Goal: Information Seeking & Learning: Learn about a topic

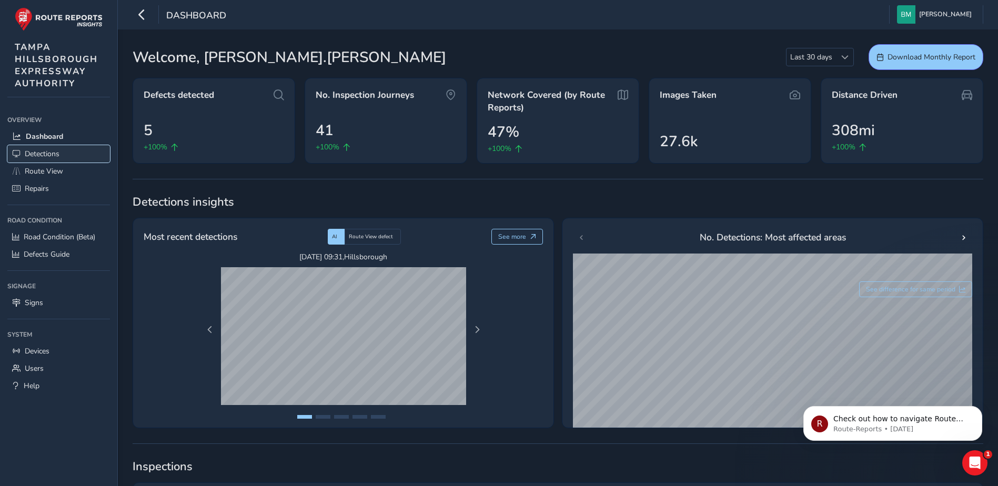
click at [49, 153] on span "Detections" at bounding box center [42, 154] width 35 height 10
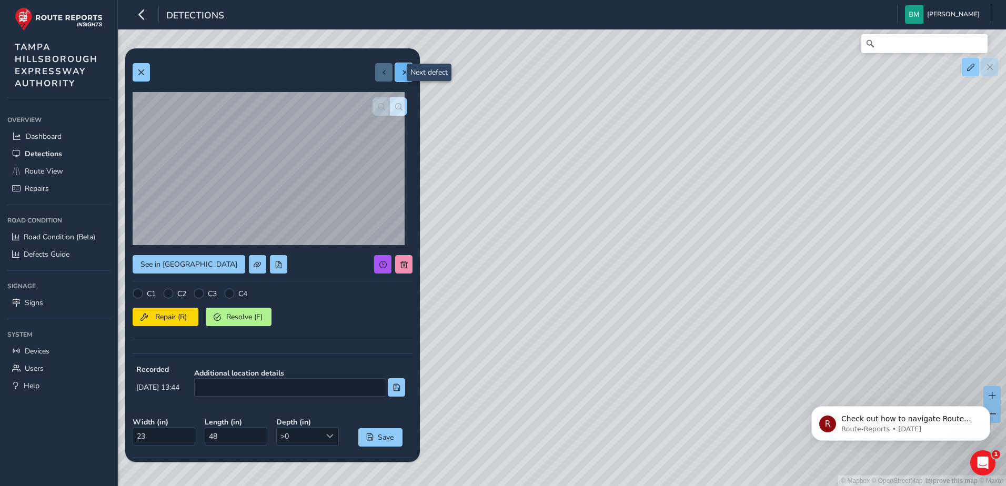
click at [401, 69] on button at bounding box center [403, 72] width 17 height 18
type input "24"
type input "36"
drag, startPoint x: 581, startPoint y: 190, endPoint x: 600, endPoint y: 214, distance: 31.1
click at [600, 214] on div "© Mapbox © OpenStreetMap Improve this map © Maxar" at bounding box center [503, 243] width 1006 height 486
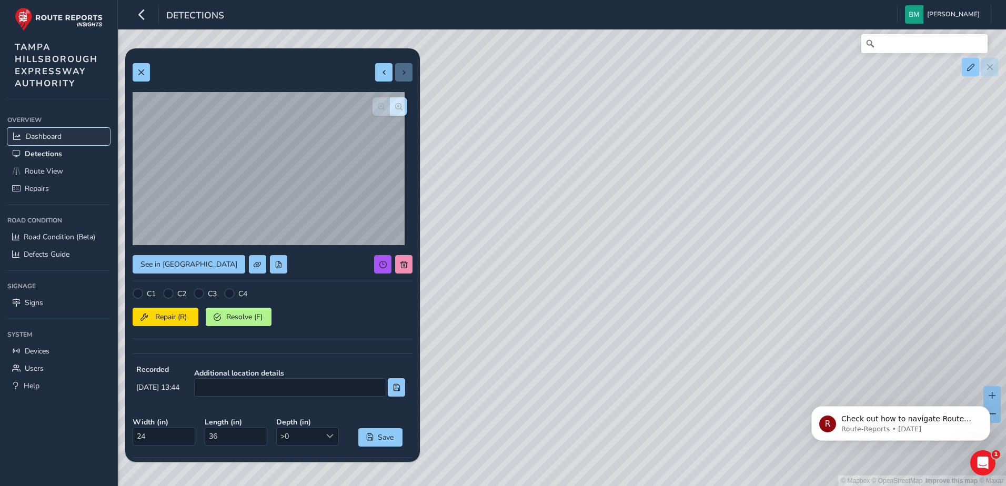
drag, startPoint x: 43, startPoint y: 135, endPoint x: 55, endPoint y: 134, distance: 11.6
click at [43, 135] on span "Dashboard" at bounding box center [44, 137] width 36 height 10
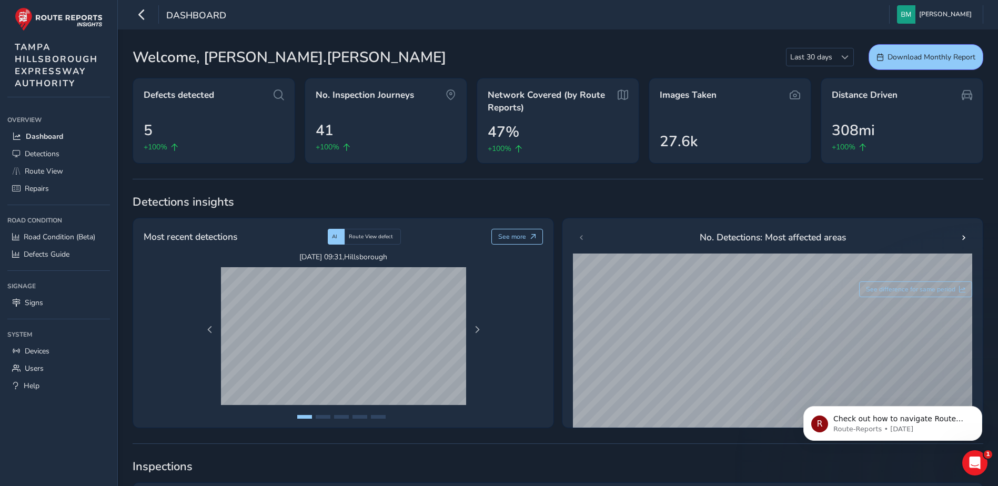
type input "[PERSON_NAME][EMAIL_ADDRESS][PERSON_NAME][DOMAIN_NAME]"
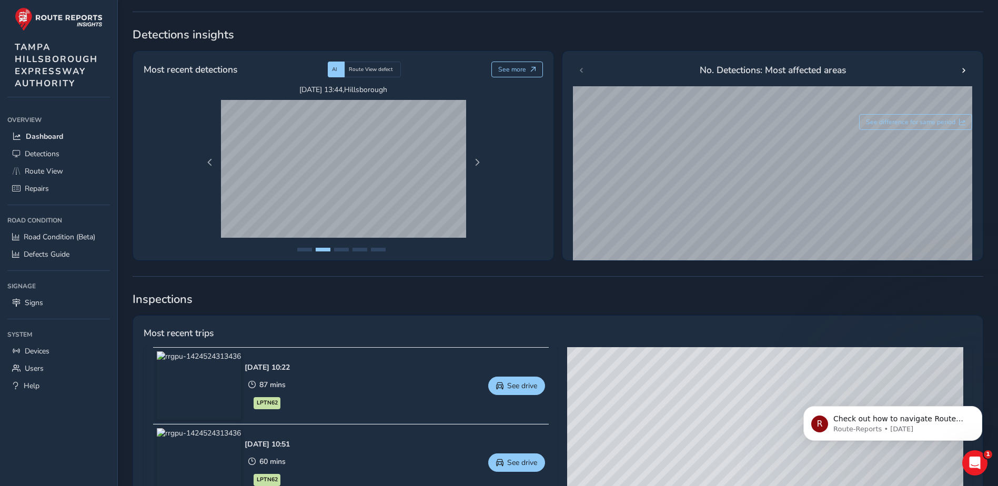
scroll to position [107, 0]
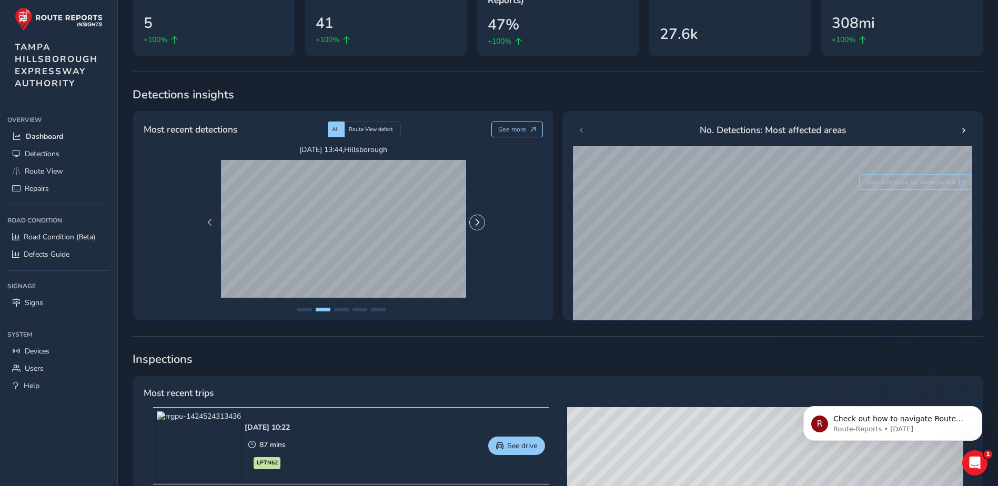
click at [481, 221] on button "Next Page" at bounding box center [477, 222] width 15 height 15
click at [212, 226] on span "Previous Page" at bounding box center [209, 222] width 7 height 7
click at [472, 221] on button "Next Page" at bounding box center [477, 222] width 15 height 15
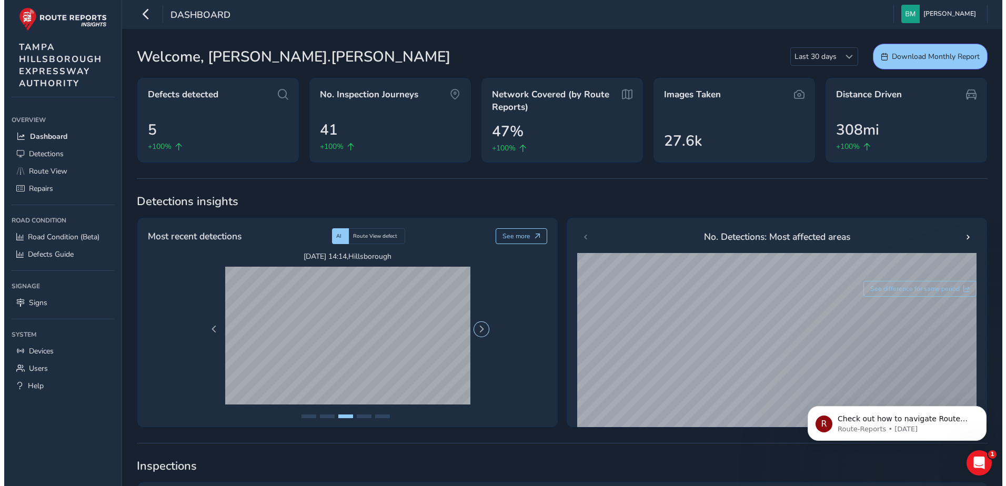
scroll to position [0, 0]
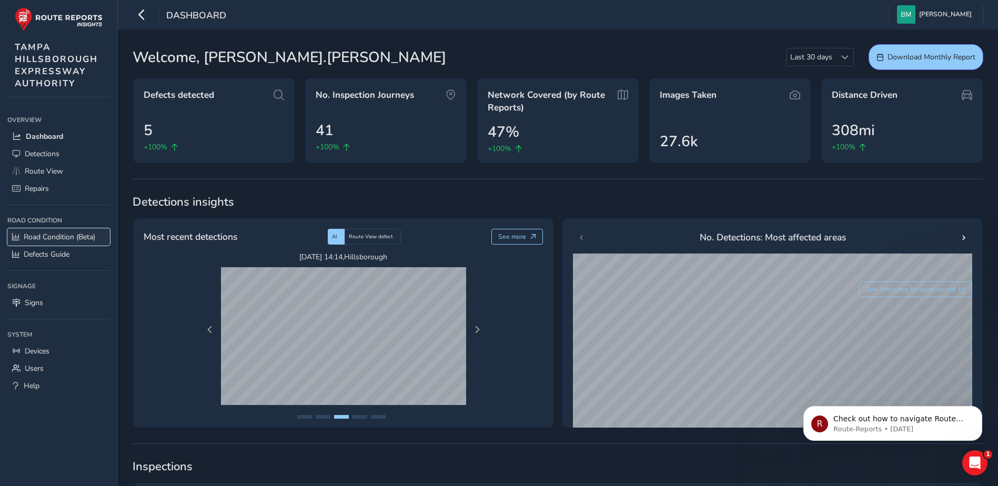
click at [56, 239] on span "Road Condition (Beta)" at bounding box center [60, 237] width 72 height 10
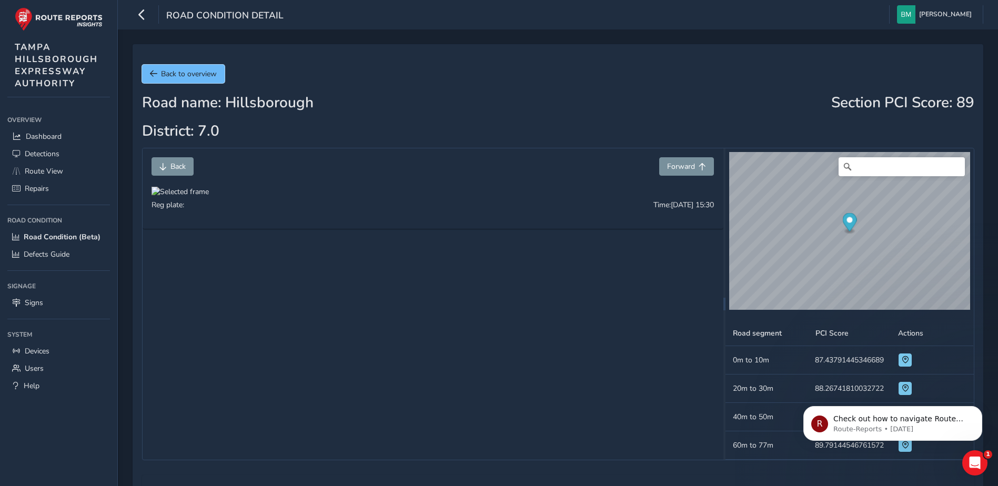
click at [170, 74] on span "Back to overview" at bounding box center [189, 74] width 56 height 10
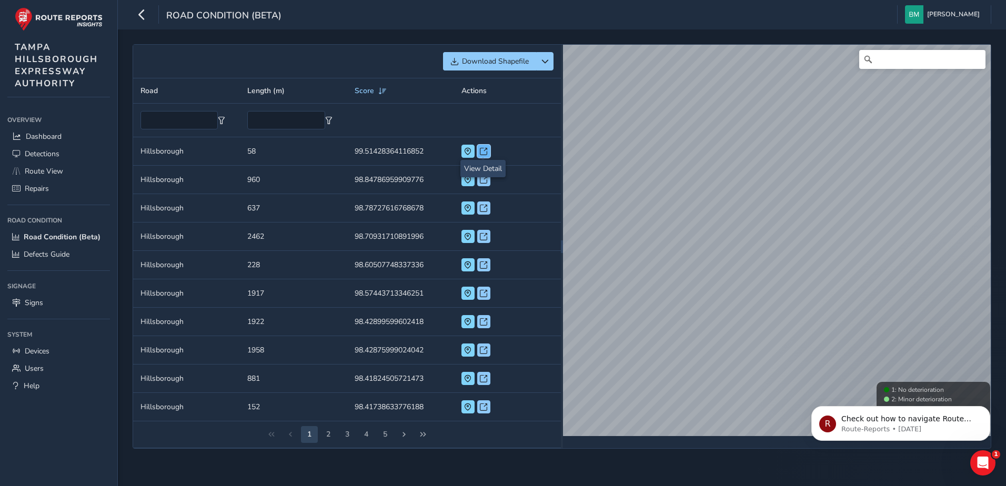
click at [486, 149] on span at bounding box center [483, 151] width 7 height 7
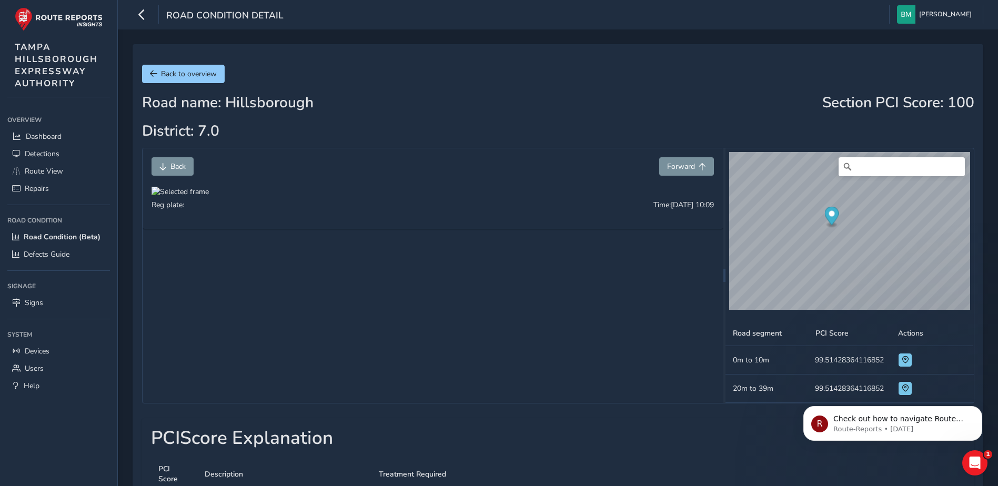
click at [768, 383] on td "Road segment 20m to 39m" at bounding box center [766, 389] width 83 height 28
click at [177, 74] on span "Back to overview" at bounding box center [189, 74] width 56 height 10
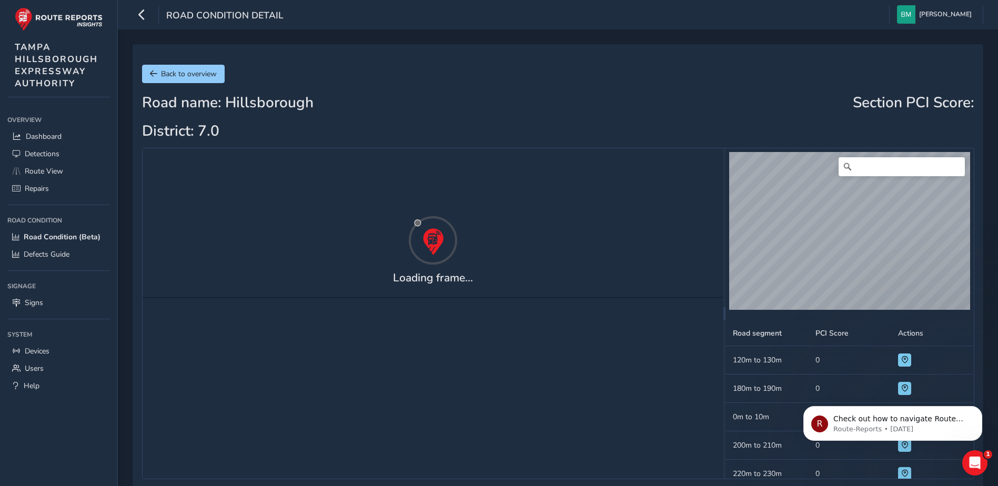
scroll to position [1458, 0]
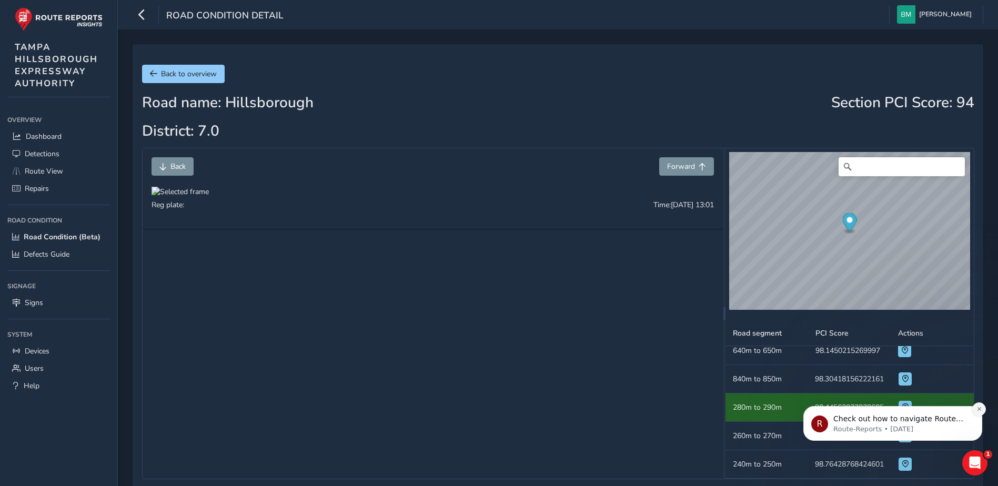
drag, startPoint x: 1775, startPoint y: 750, endPoint x: 982, endPoint y: 410, distance: 862.6
click at [982, 410] on button "Dismiss notification" at bounding box center [979, 409] width 14 height 14
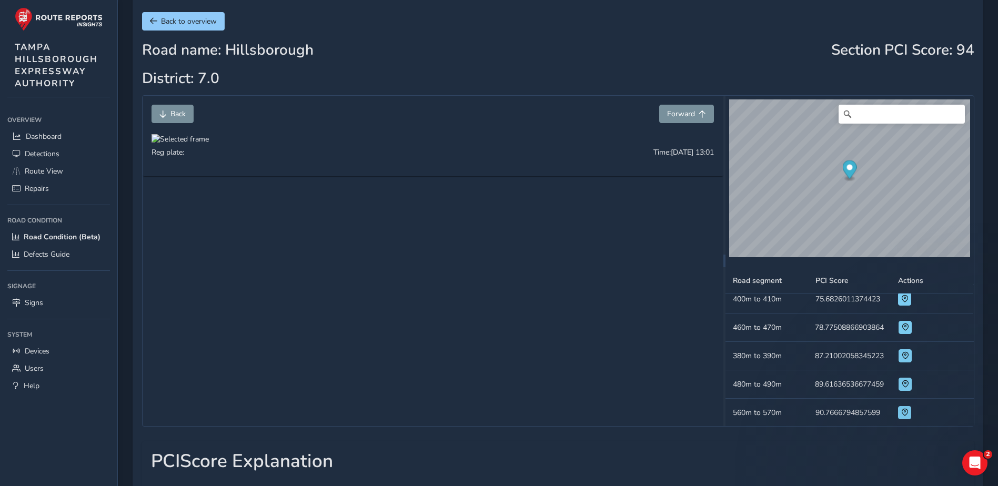
scroll to position [1406, 0]
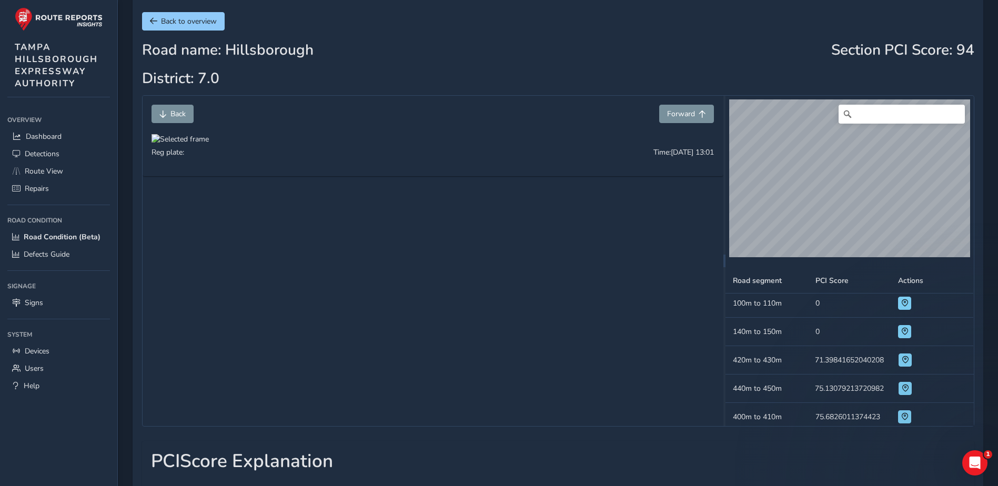
scroll to position [263, 0]
click at [903, 386] on span at bounding box center [905, 384] width 7 height 7
drag, startPoint x: 791, startPoint y: 388, endPoint x: 784, endPoint y: 391, distance: 7.3
click at [789, 389] on td "Road segment 420m to 430m" at bounding box center [766, 385] width 83 height 28
click at [746, 391] on td "Road segment 420m to 430m" at bounding box center [766, 385] width 83 height 28
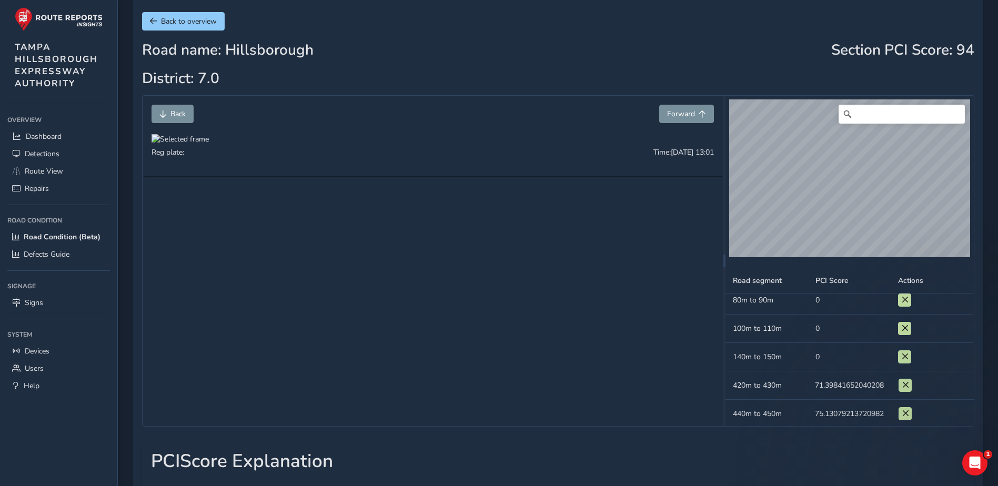
click at [747, 385] on td "Road segment 420m to 430m" at bounding box center [766, 385] width 83 height 28
click at [904, 384] on span at bounding box center [905, 384] width 7 height 7
click at [902, 382] on span at bounding box center [905, 384] width 7 height 7
click at [904, 416] on span at bounding box center [905, 413] width 7 height 7
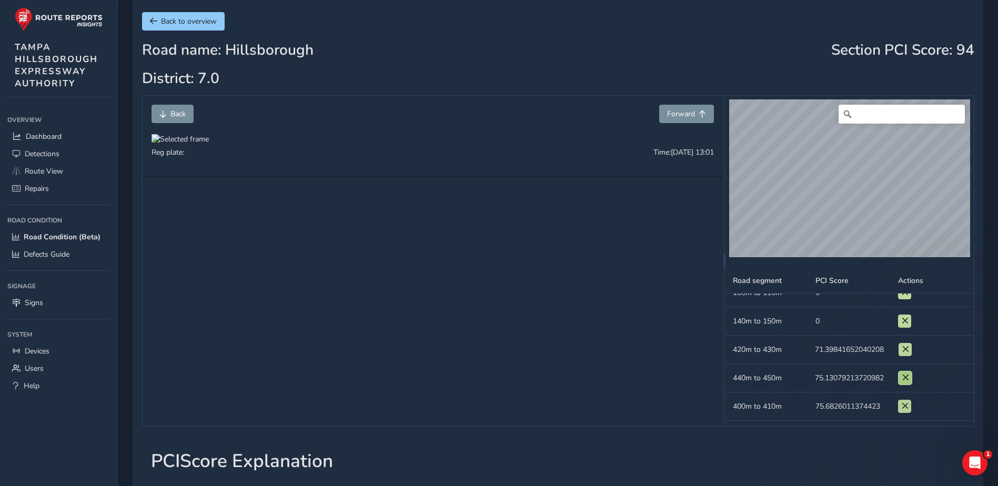
scroll to position [316, 0]
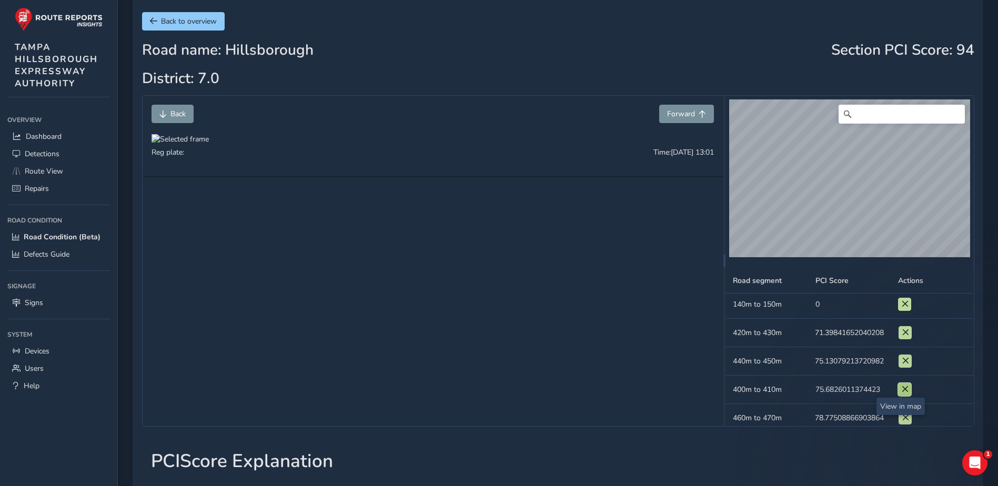
click at [906, 394] on button at bounding box center [904, 389] width 13 height 13
click at [903, 424] on button at bounding box center [905, 417] width 13 height 13
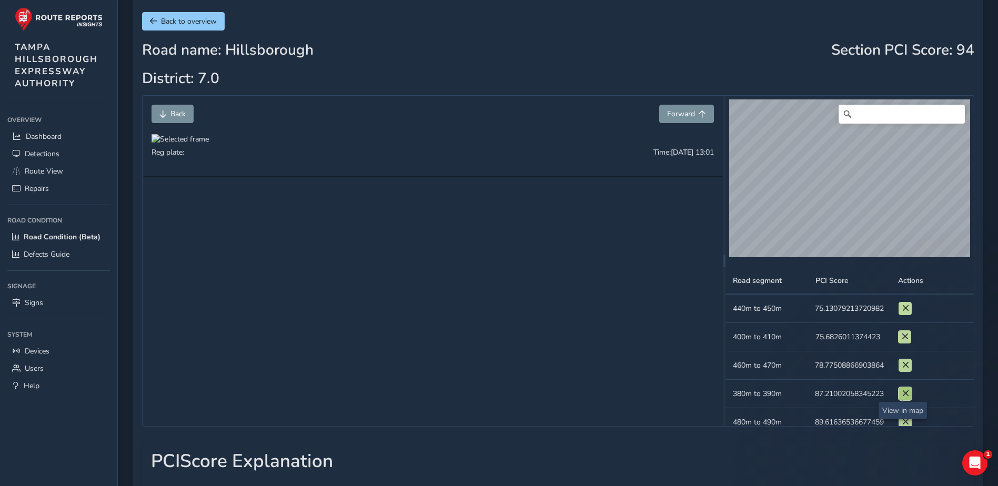
click at [907, 398] on button at bounding box center [905, 393] width 13 height 13
click at [906, 415] on td "Actions" at bounding box center [932, 422] width 83 height 28
click at [904, 420] on span at bounding box center [905, 421] width 7 height 7
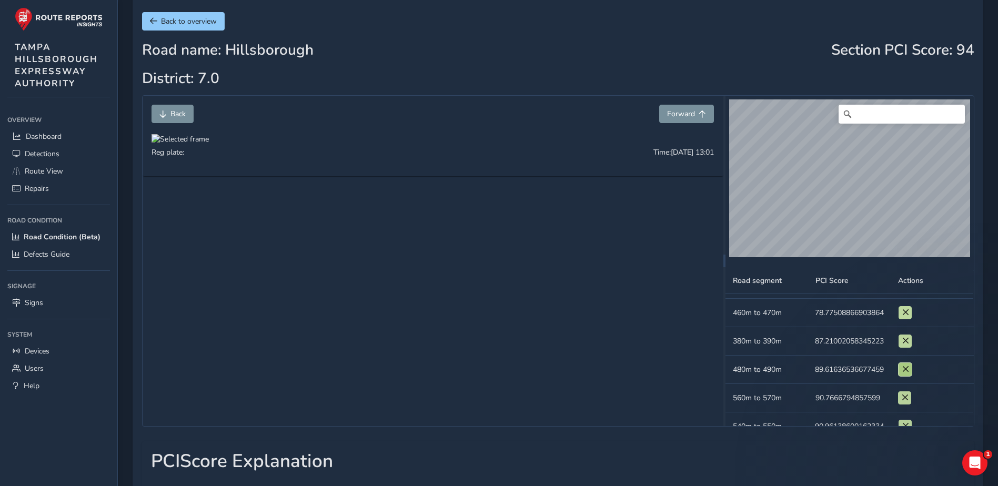
scroll to position [473, 0]
click at [904, 407] on button at bounding box center [905, 402] width 13 height 13
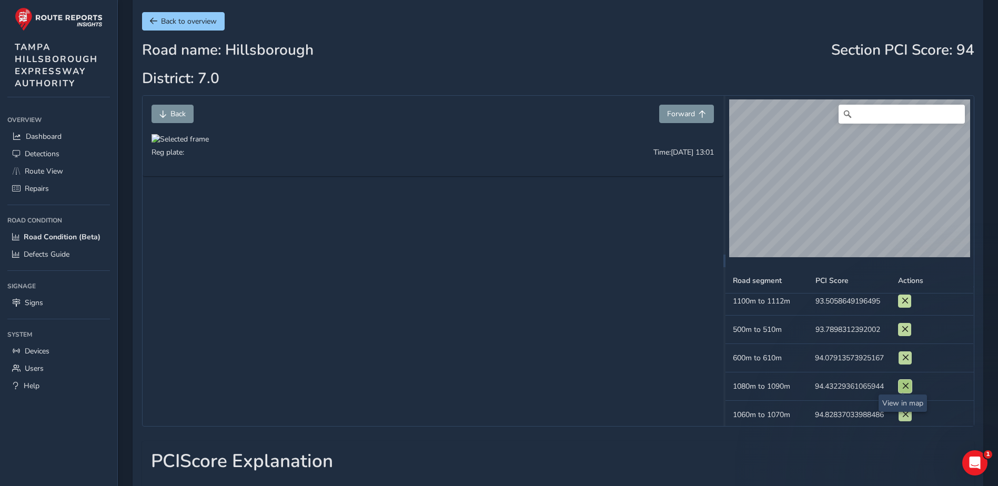
click at [904, 391] on button at bounding box center [905, 386] width 13 height 13
click at [40, 238] on span "Road Condition (Beta)" at bounding box center [62, 237] width 77 height 10
